Goal: Information Seeking & Learning: Learn about a topic

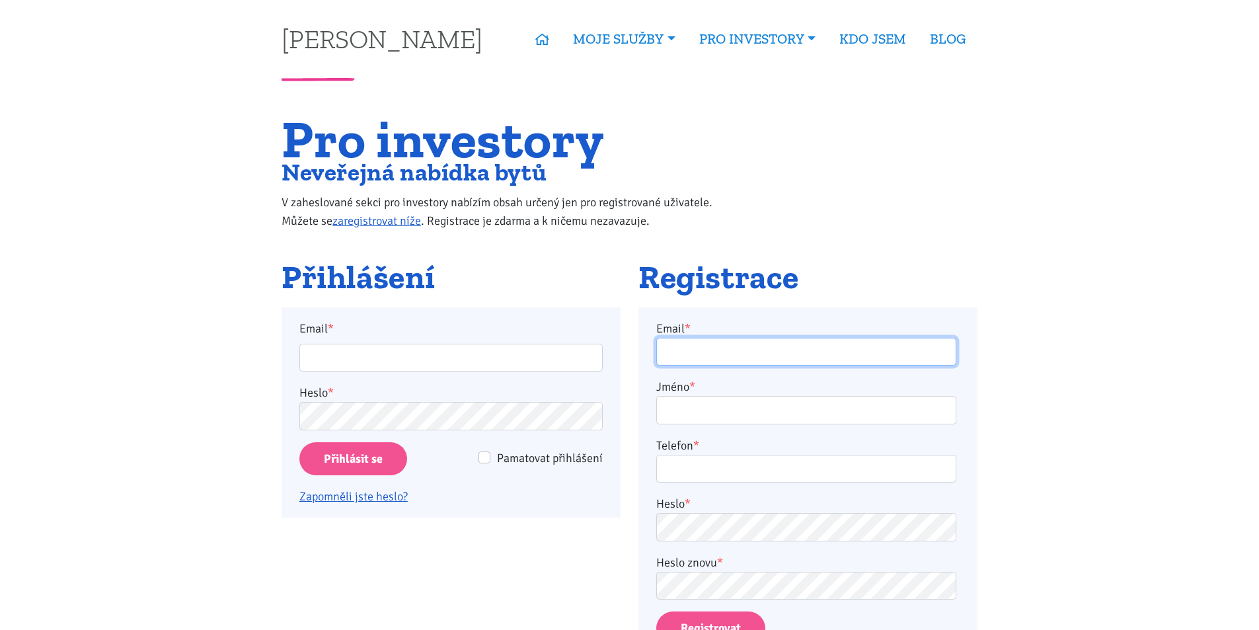
type input "frolikovamarketa@seznam.cz"
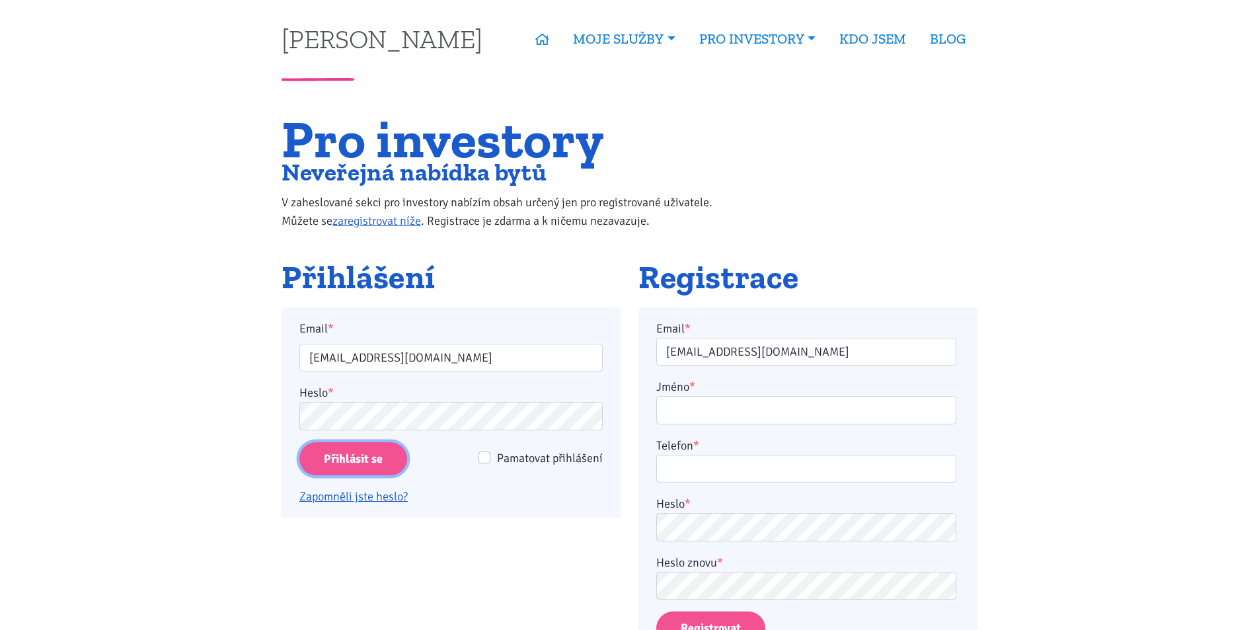
click at [366, 461] on input "Přihlásit se" at bounding box center [353, 459] width 108 height 34
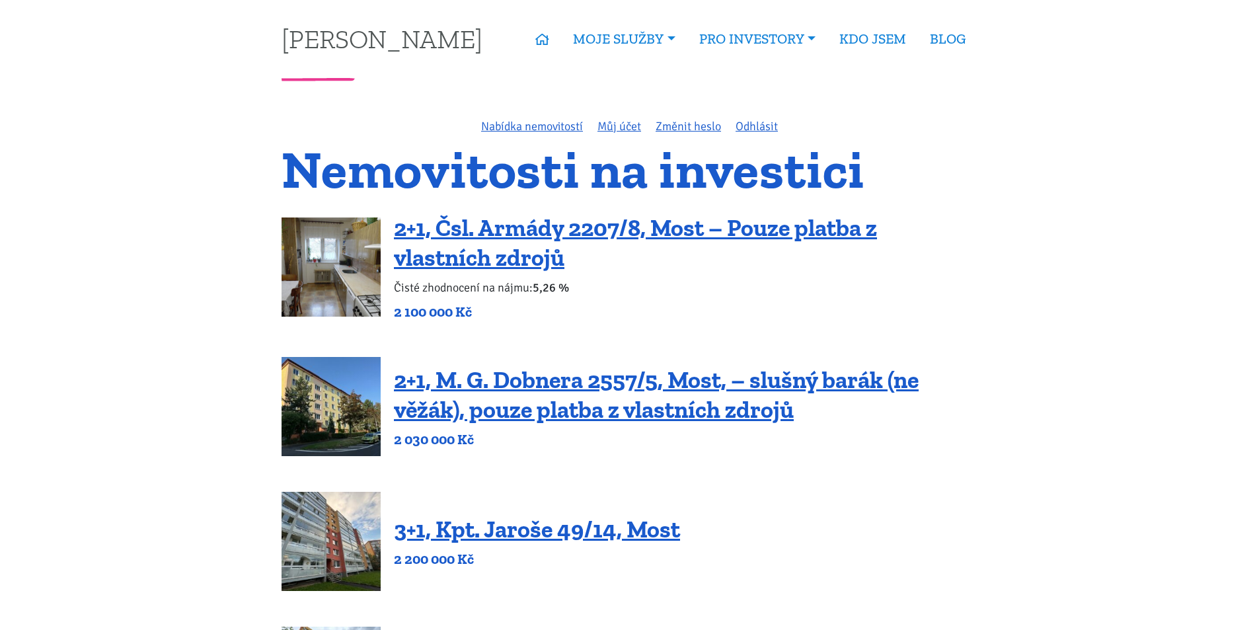
click at [377, 266] on img at bounding box center [330, 266] width 99 height 99
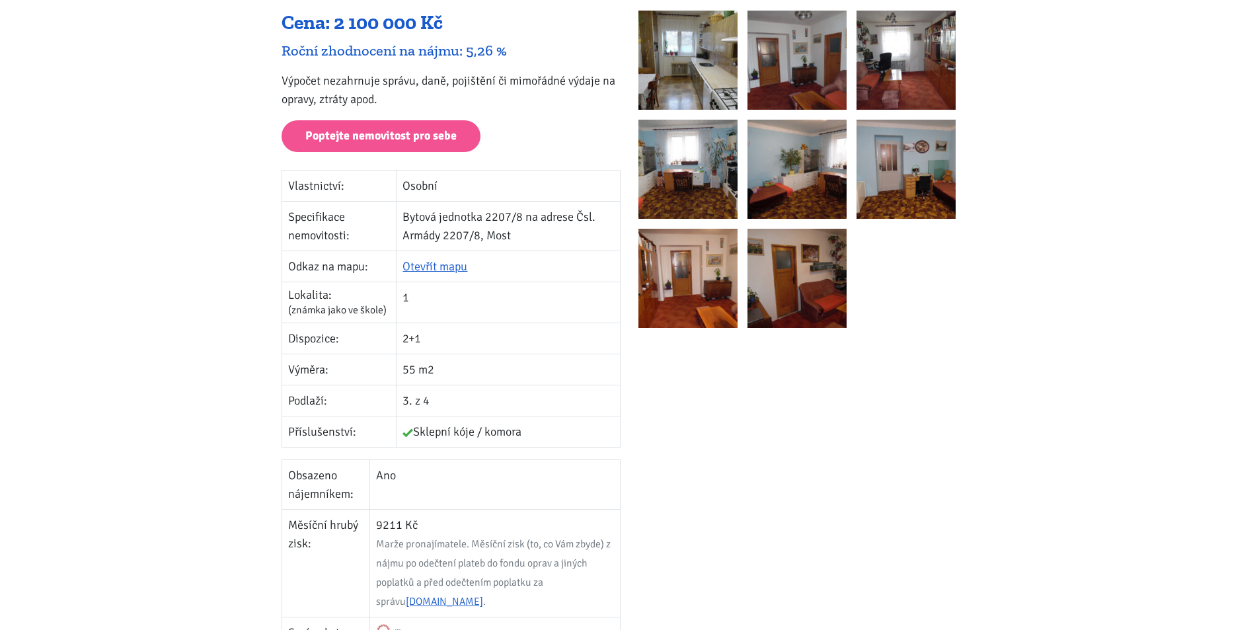
scroll to position [132, 0]
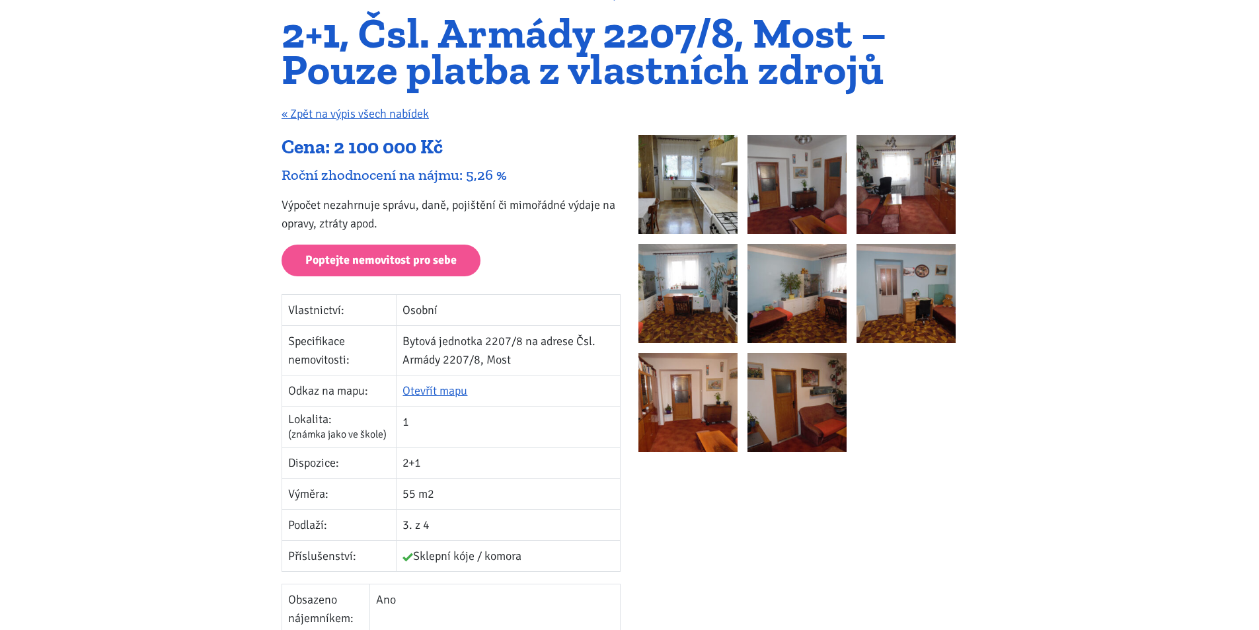
click at [692, 190] on img at bounding box center [687, 184] width 99 height 99
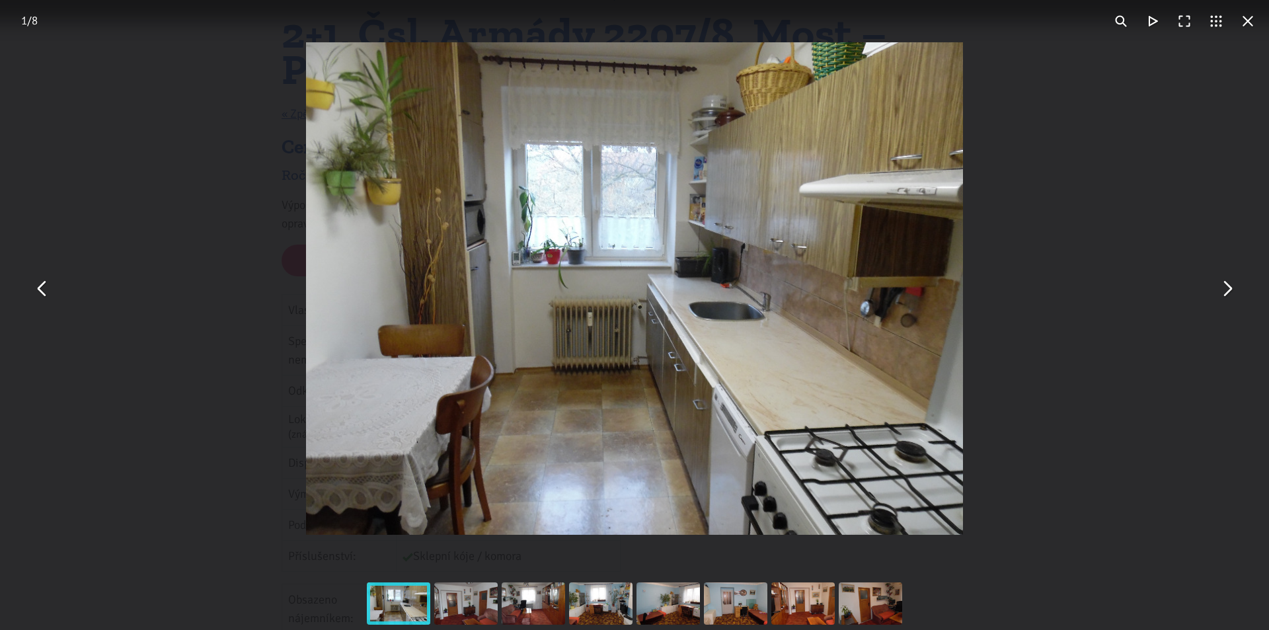
click at [1231, 288] on button "You can close this modal content with the ESC key" at bounding box center [1226, 289] width 32 height 32
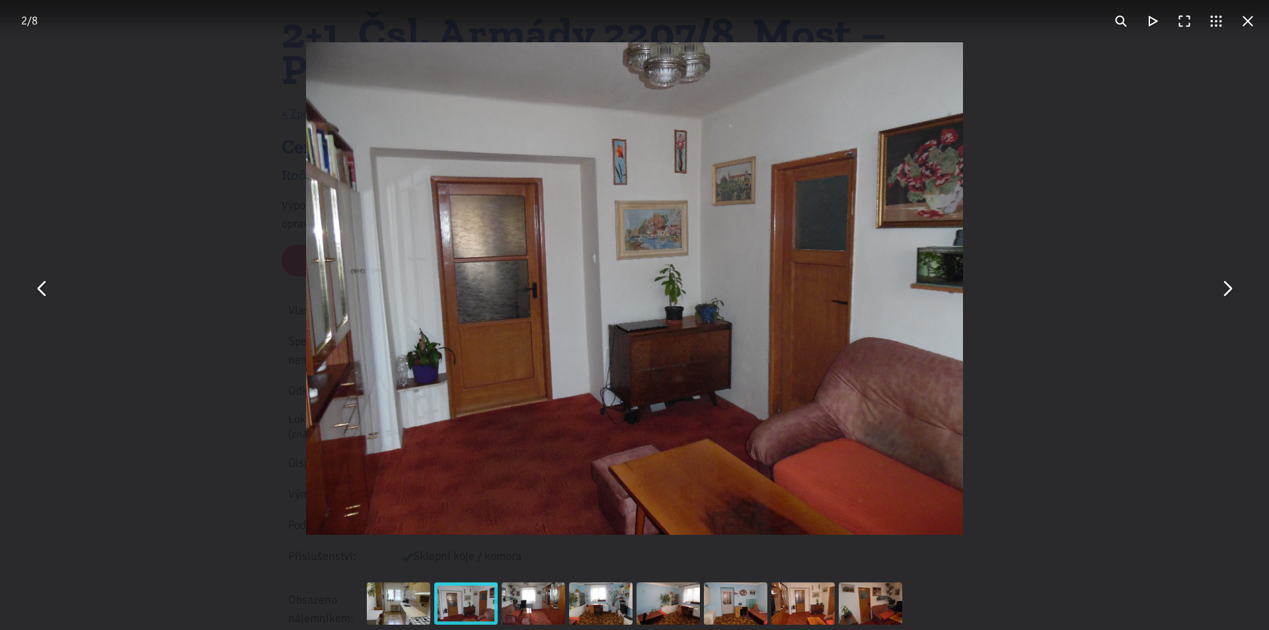
click at [1231, 288] on button "You can close this modal content with the ESC key" at bounding box center [1226, 289] width 32 height 32
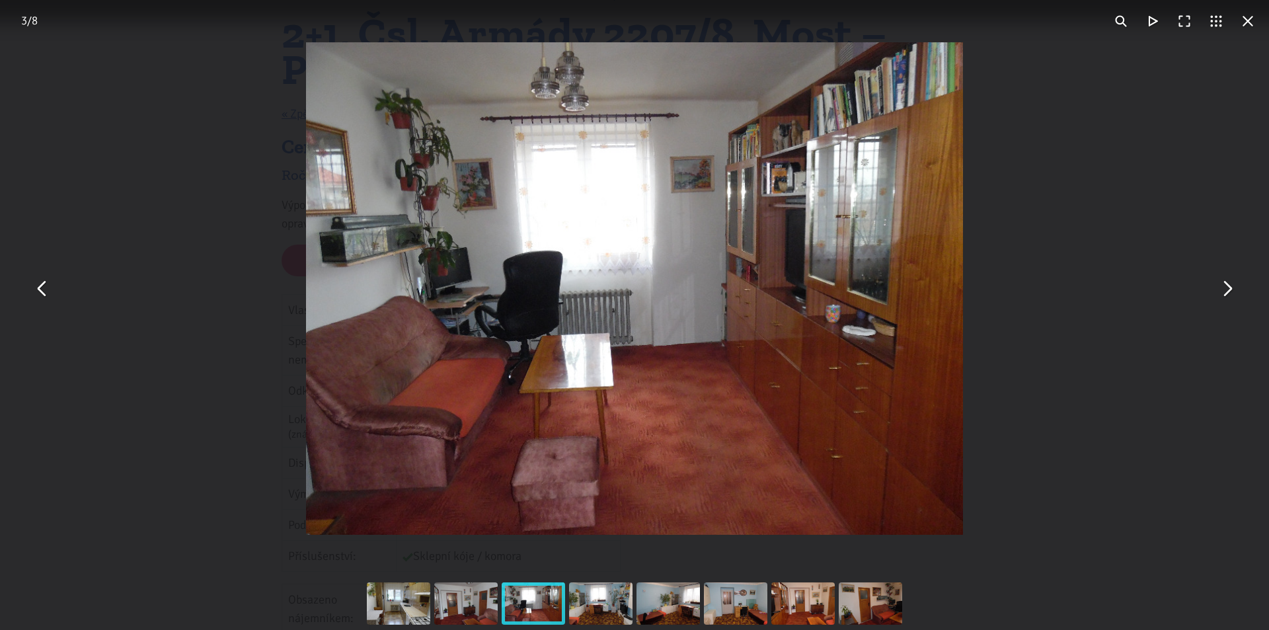
click at [1231, 288] on button "You can close this modal content with the ESC key" at bounding box center [1226, 289] width 32 height 32
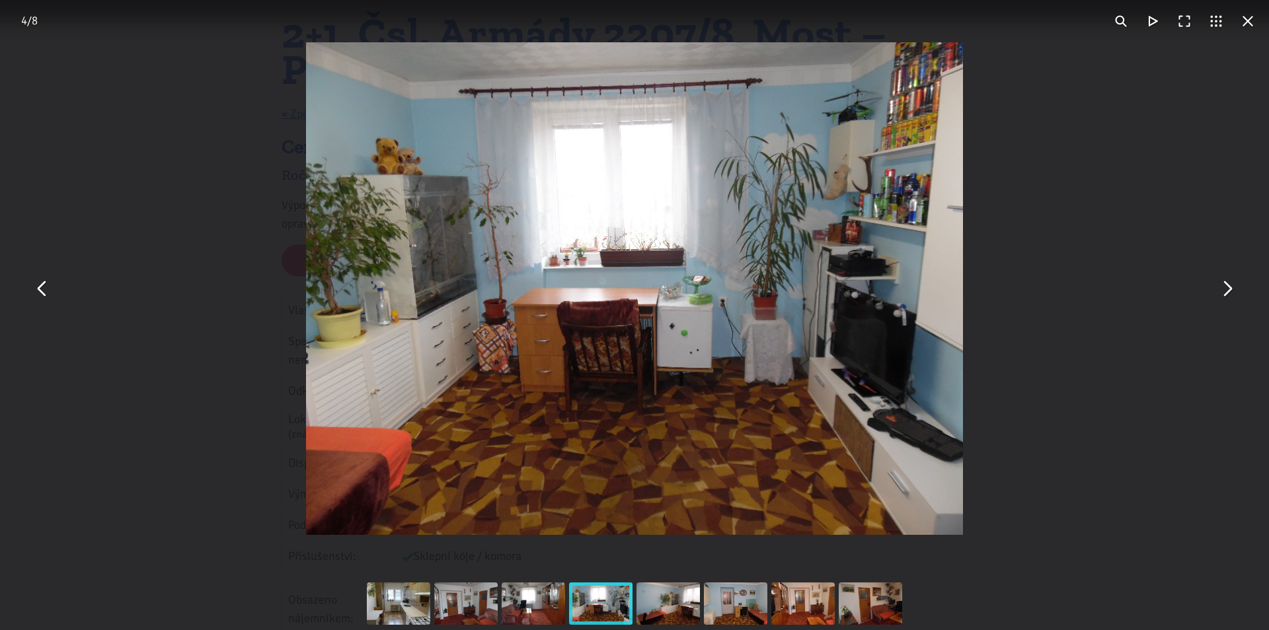
click at [1231, 288] on button "You can close this modal content with the ESC key" at bounding box center [1226, 289] width 32 height 32
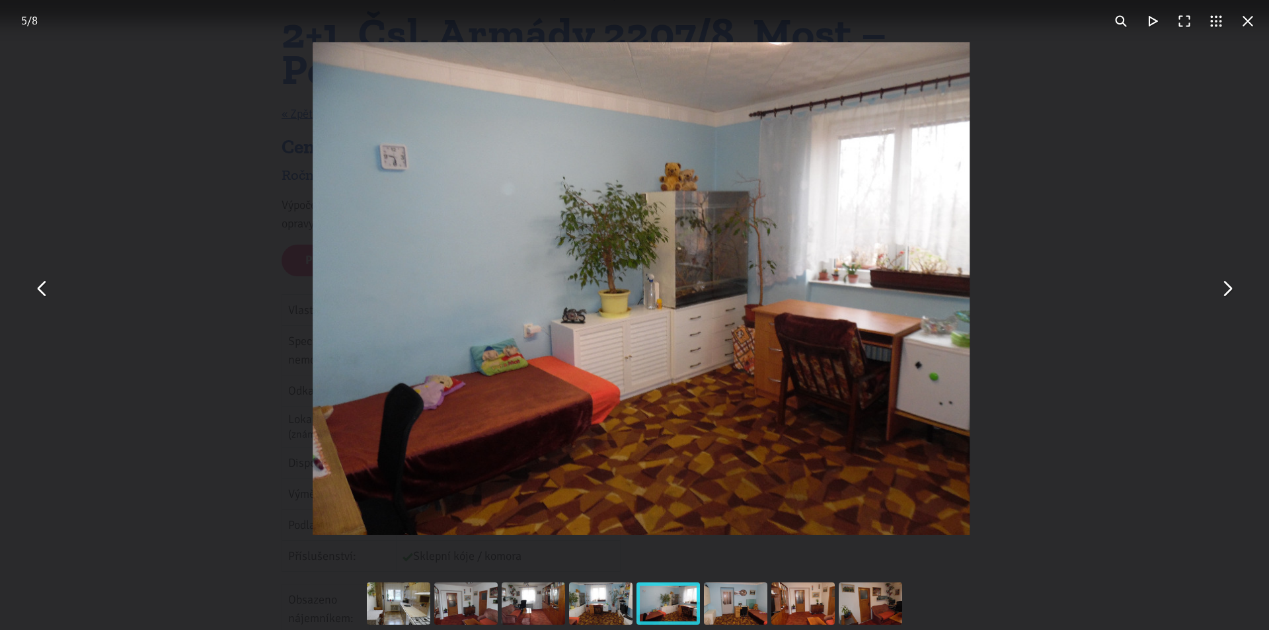
click at [1231, 288] on button "You can close this modal content with the ESC key" at bounding box center [1226, 289] width 32 height 32
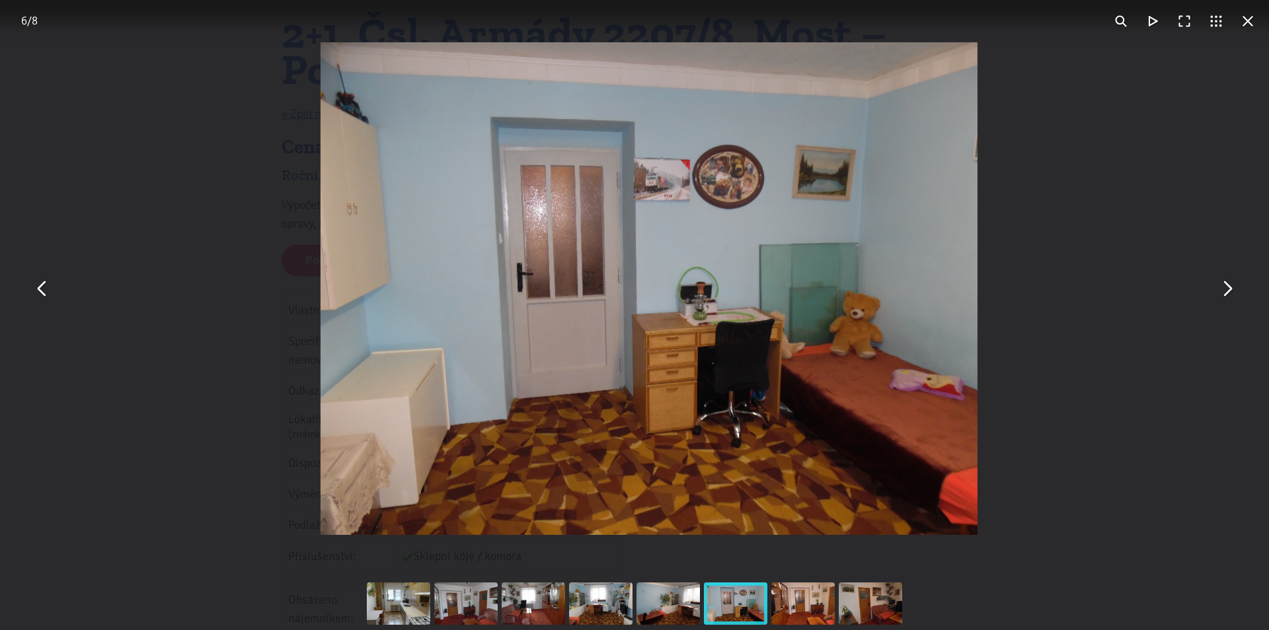
click at [1231, 288] on button "You can close this modal content with the ESC key" at bounding box center [1226, 289] width 32 height 32
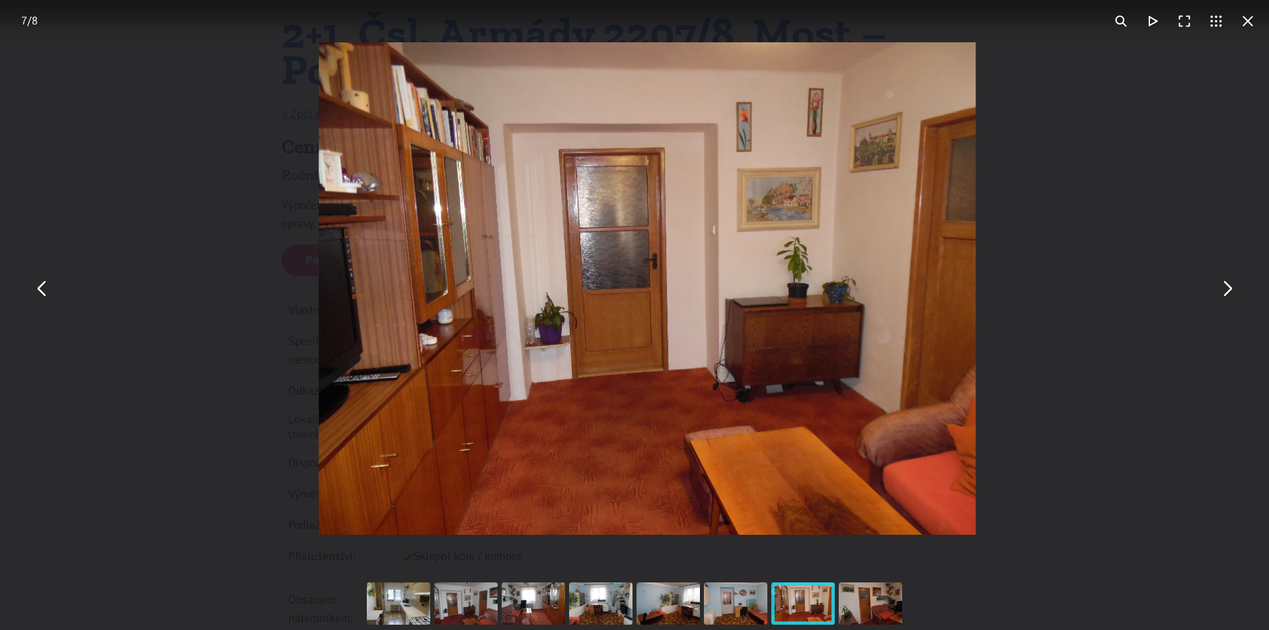
click at [1231, 288] on button "You can close this modal content with the ESC key" at bounding box center [1226, 289] width 32 height 32
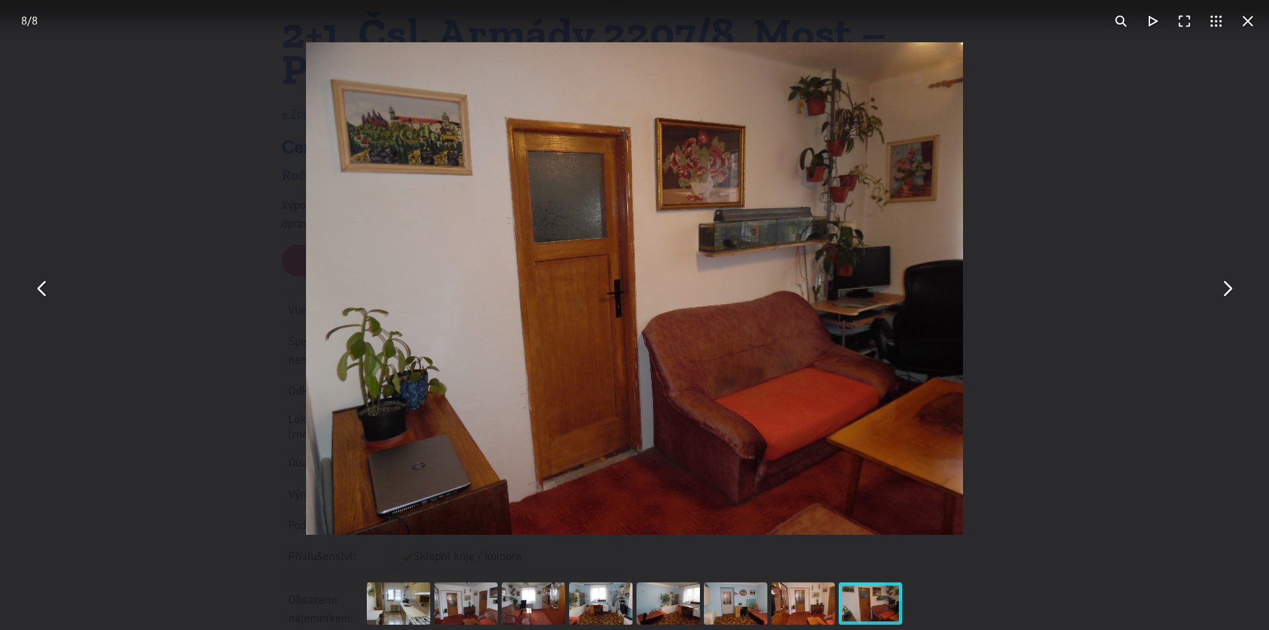
click at [1244, 15] on button "You can close this modal content with the ESC key" at bounding box center [1248, 21] width 32 height 32
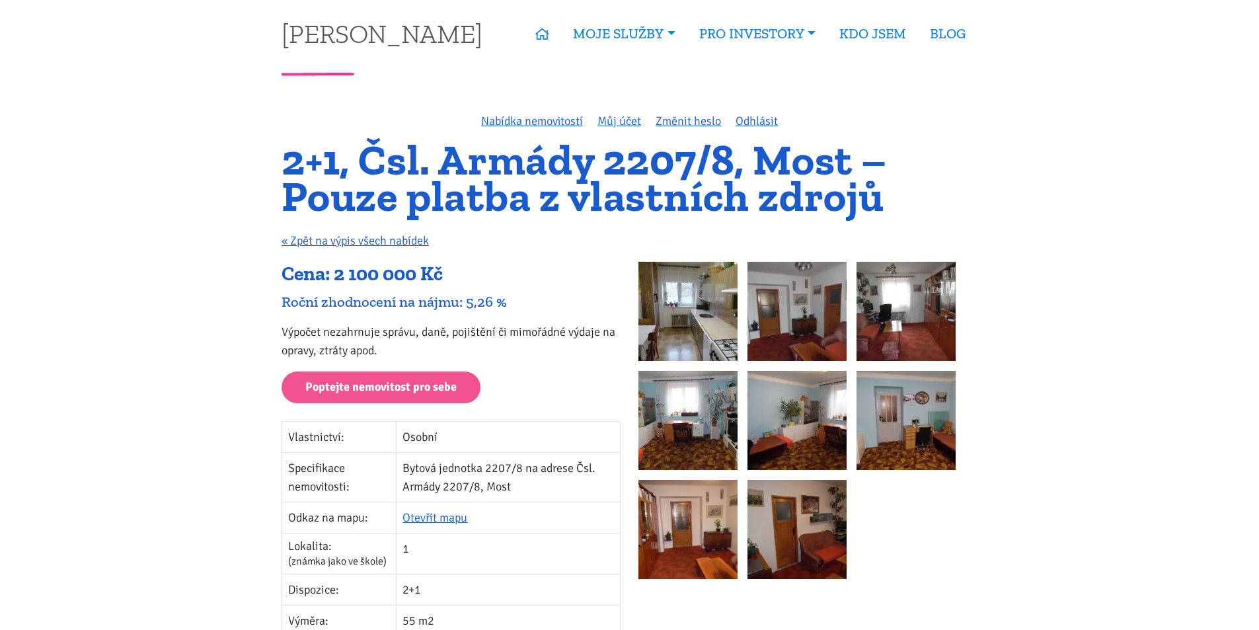
scroll to position [0, 0]
